Goal: Information Seeking & Learning: Learn about a topic

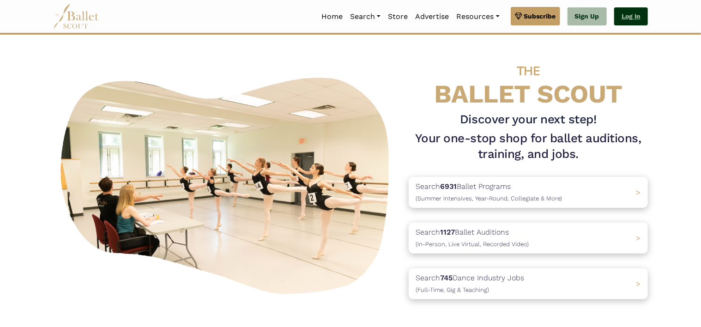
click at [630, 17] on link "Log In" at bounding box center [631, 16] width 34 height 18
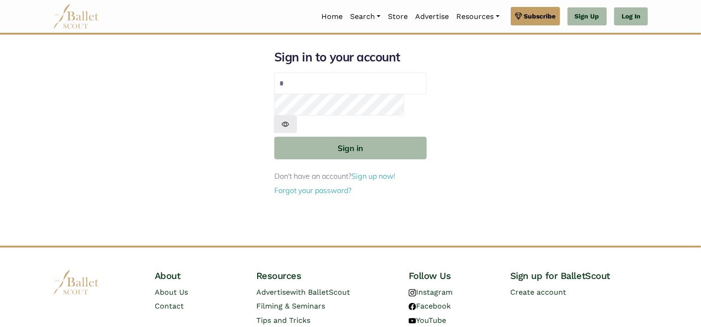
type input "**********"
click at [376, 116] on form "**********" at bounding box center [350, 122] width 152 height 147
click at [274, 137] on button "Sign in" at bounding box center [350, 148] width 152 height 23
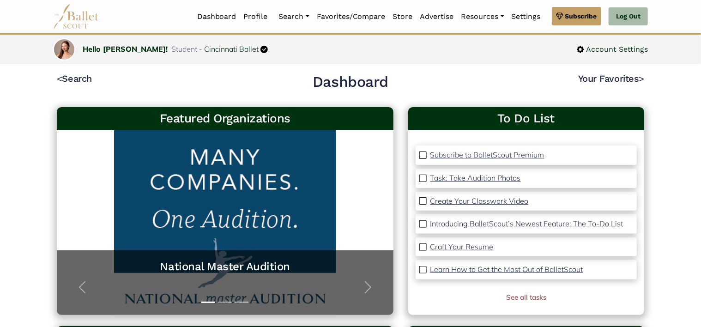
scroll to position [15, 0]
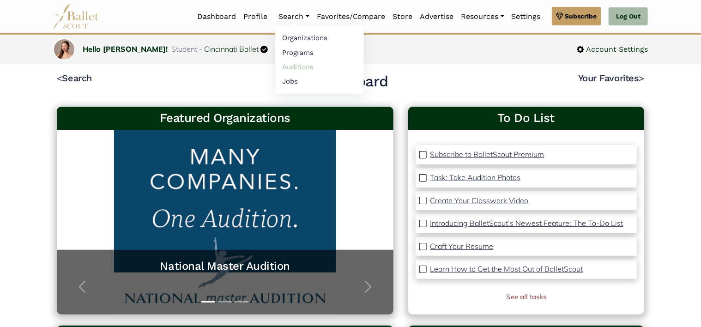
click at [305, 66] on link "Auditions" at bounding box center [319, 67] width 89 height 14
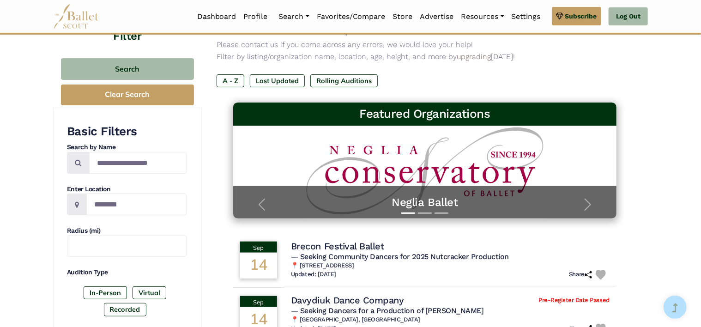
scroll to position [79, 0]
click at [144, 198] on input "Location" at bounding box center [136, 205] width 100 height 22
type input "**********"
click at [128, 244] on input "text" at bounding box center [127, 247] width 120 height 22
type input "**"
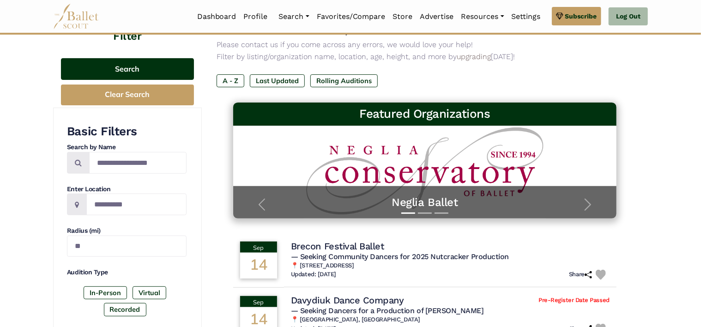
click at [124, 70] on button "Search" at bounding box center [127, 69] width 133 height 22
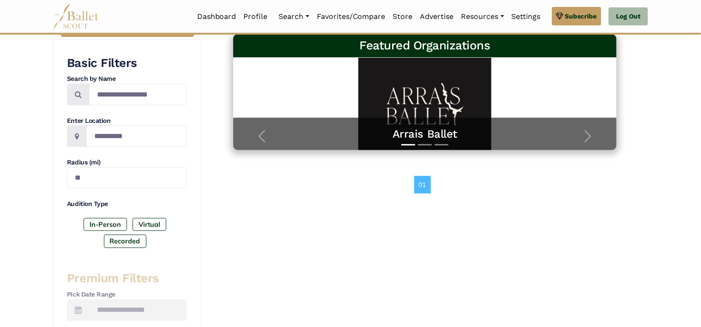
scroll to position [138, 0]
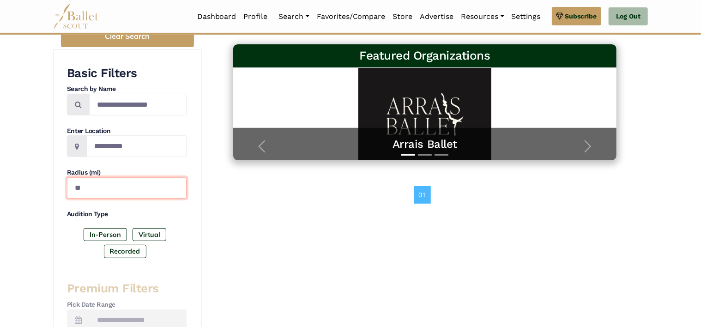
click at [151, 194] on input "**" at bounding box center [127, 188] width 120 height 22
type input "*"
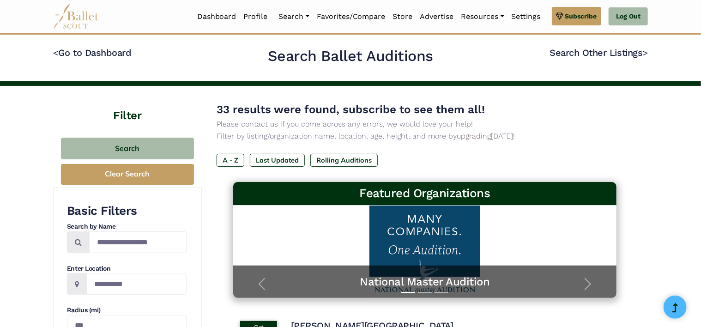
click at [135, 156] on button "Search" at bounding box center [127, 149] width 133 height 22
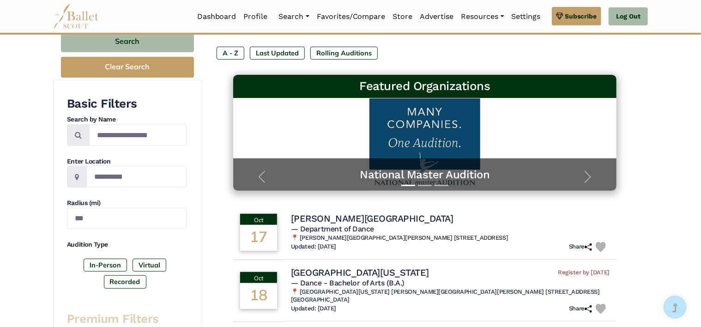
scroll to position [115, 0]
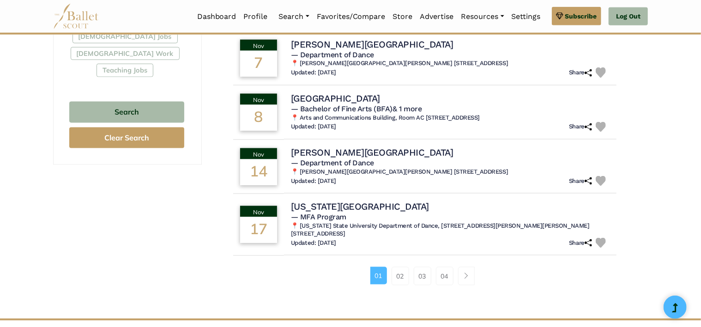
scroll to position [575, 0]
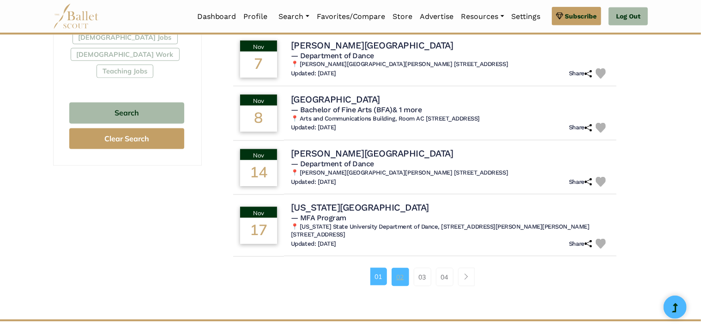
click at [403, 268] on link "02" at bounding box center [401, 277] width 18 height 18
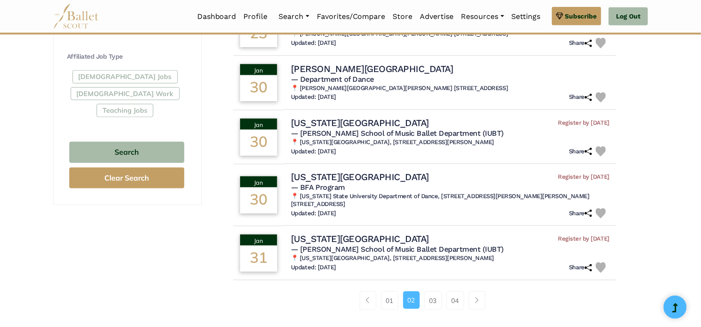
scroll to position [536, 0]
click at [436, 291] on link "03" at bounding box center [433, 300] width 18 height 18
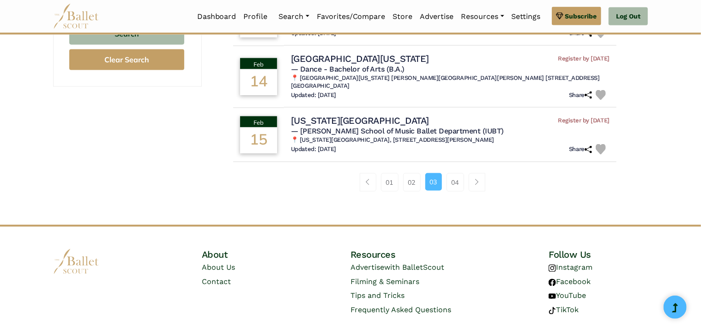
scroll to position [665, 0]
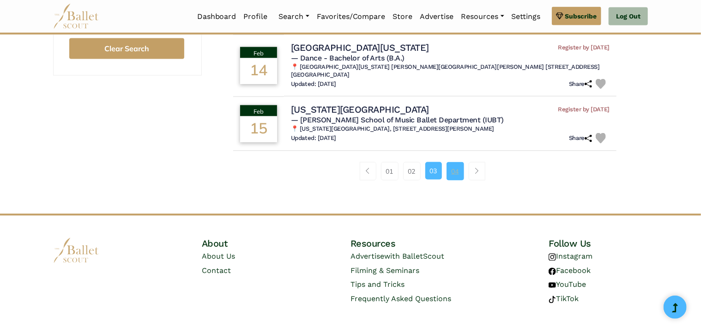
click at [453, 162] on link "04" at bounding box center [456, 171] width 18 height 18
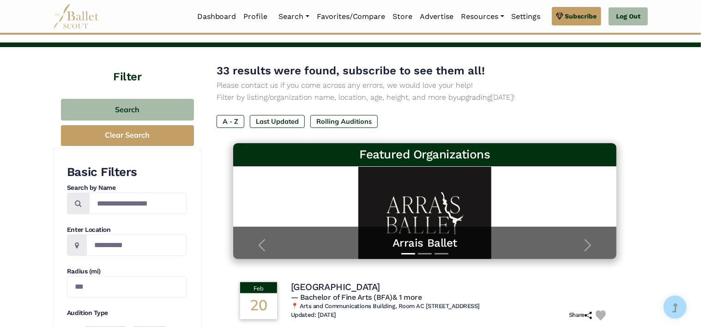
scroll to position [33, 0]
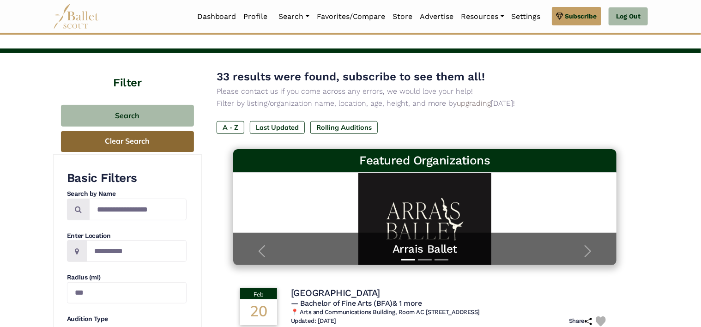
click at [144, 133] on button "Clear Search" at bounding box center [127, 141] width 133 height 21
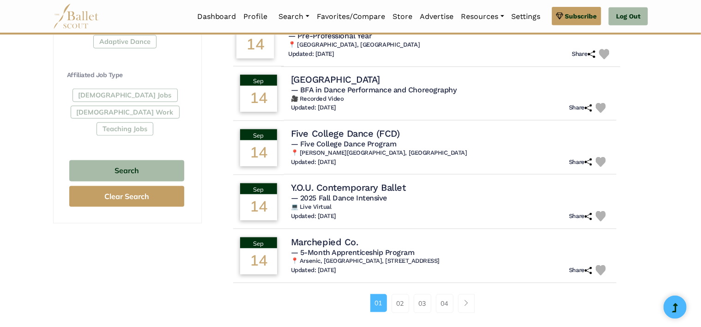
scroll to position [518, 0]
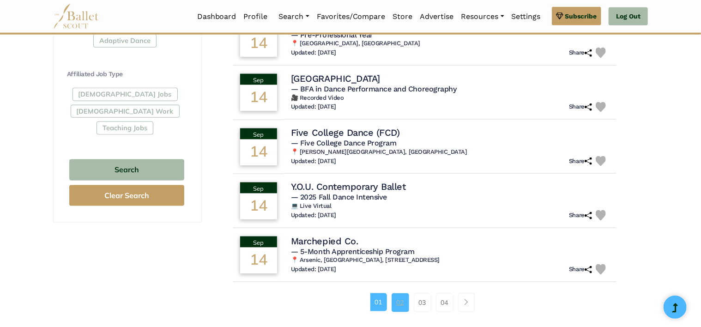
click at [403, 307] on link "02" at bounding box center [401, 302] width 18 height 18
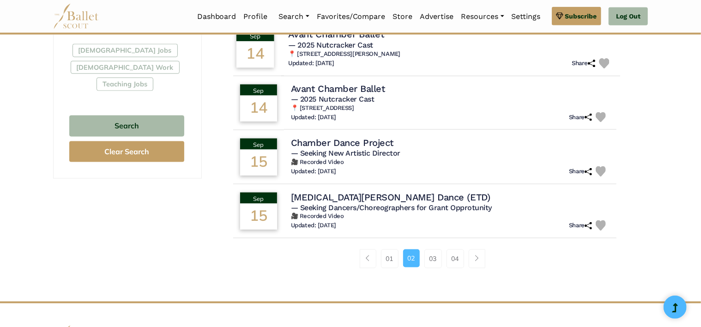
scroll to position [563, 0]
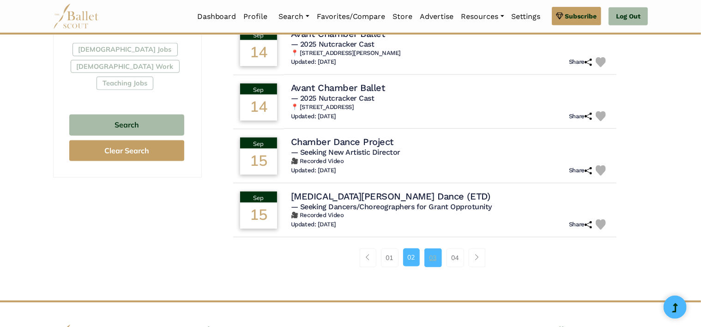
click at [434, 255] on link "03" at bounding box center [433, 257] width 18 height 18
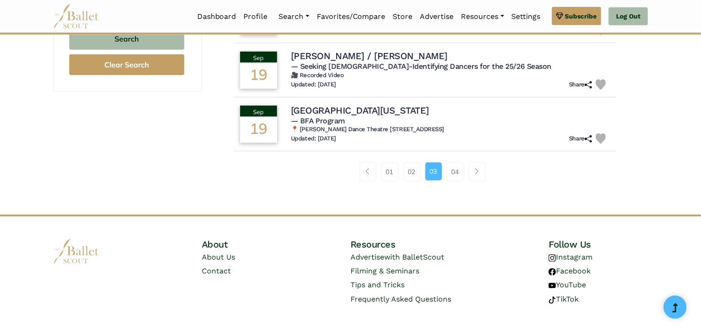
scroll to position [649, 0]
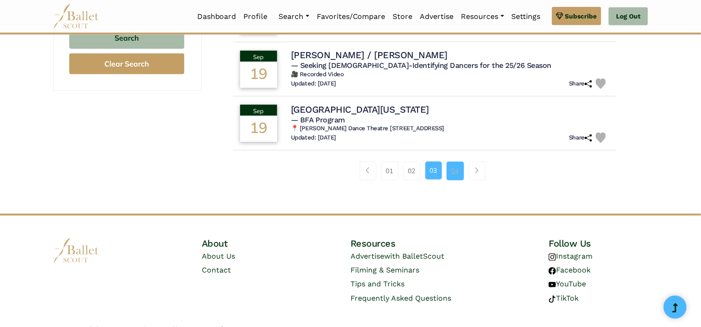
click at [451, 175] on link "04" at bounding box center [456, 171] width 18 height 18
